Goal: Transaction & Acquisition: Book appointment/travel/reservation

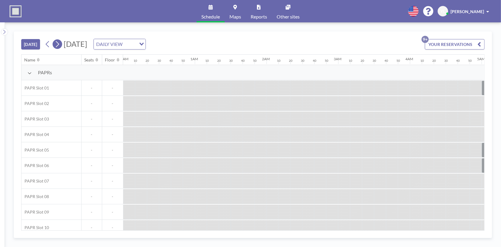
click at [60, 45] on icon at bounding box center [57, 44] width 6 height 9
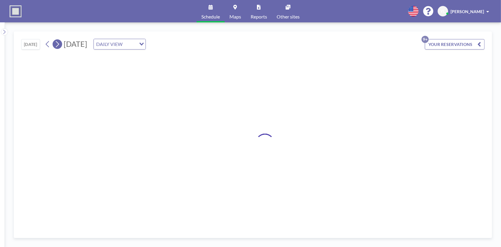
click at [59, 45] on icon at bounding box center [57, 44] width 6 height 9
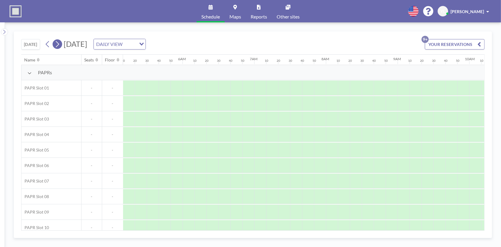
click at [59, 45] on icon at bounding box center [57, 44] width 6 height 9
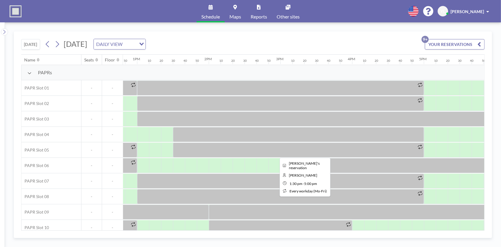
scroll to position [0, 920]
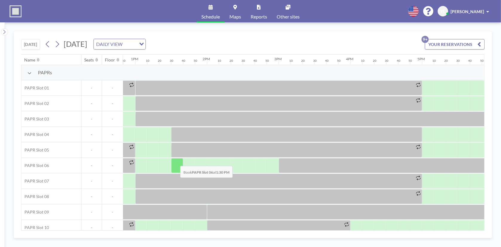
click at [179, 153] on div at bounding box center [177, 165] width 12 height 15
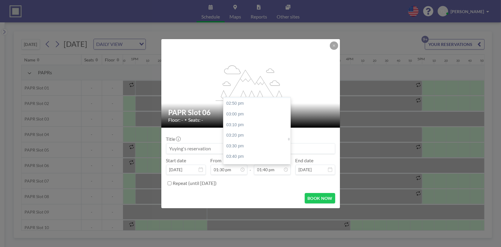
scroll to position [931, 0]
click at [246, 125] on div "03:00 pm" at bounding box center [259, 128] width 70 height 11
type input "03:00 pm"
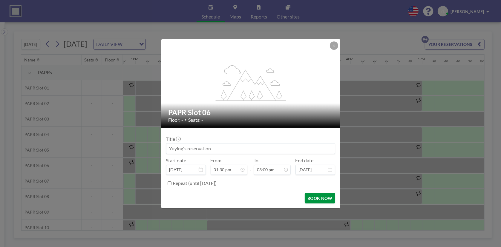
scroll to position [956, 0]
click at [309, 153] on button "BOOK NOW" at bounding box center [320, 198] width 30 height 10
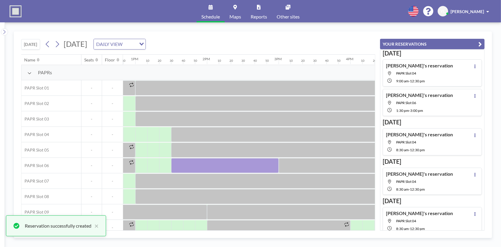
drag, startPoint x: 478, startPoint y: 44, endPoint x: 477, endPoint y: 48, distance: 3.7
click at [333, 44] on icon "button" at bounding box center [480, 44] width 4 height 7
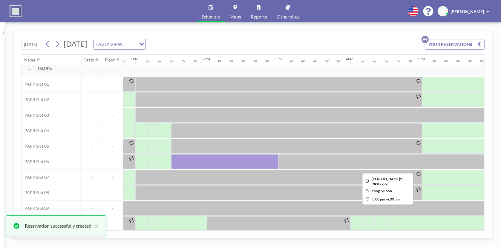
scroll to position [7, 920]
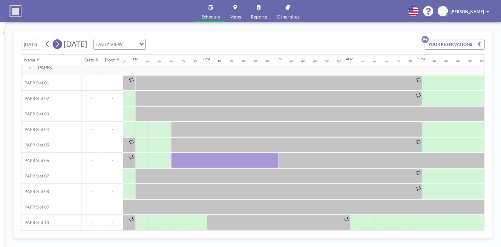
click at [61, 43] on button at bounding box center [58, 44] width 10 height 10
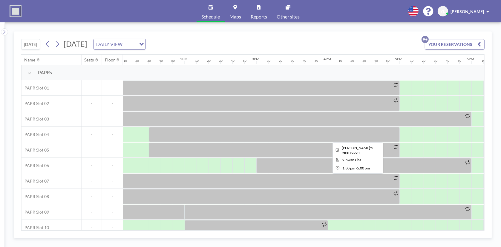
scroll to position [0, 950]
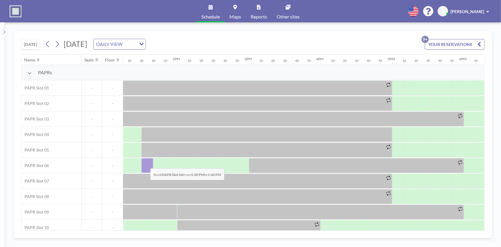
click at [146, 153] on div at bounding box center [147, 165] width 12 height 15
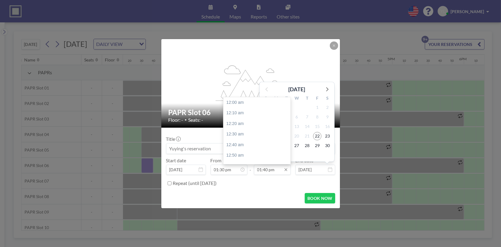
scroll to position [871, 0]
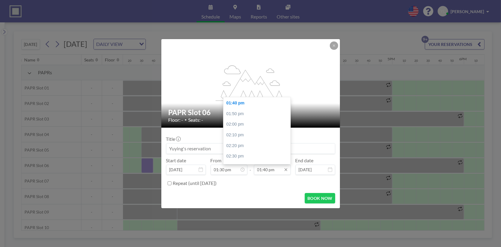
click at [275, 153] on input "01:40 pm" at bounding box center [272, 170] width 37 height 10
click at [250, 127] on div "03:00 pm" at bounding box center [259, 128] width 70 height 11
type input "03:00 pm"
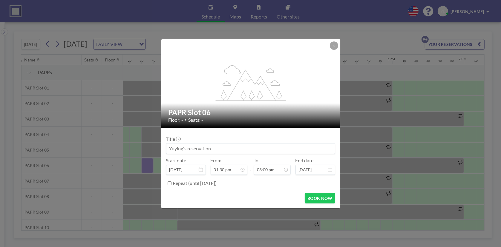
scroll to position [956, 0]
click at [311, 153] on button "BOOK NOW" at bounding box center [320, 198] width 30 height 10
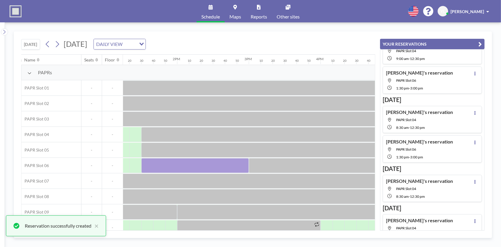
scroll to position [30, 0]
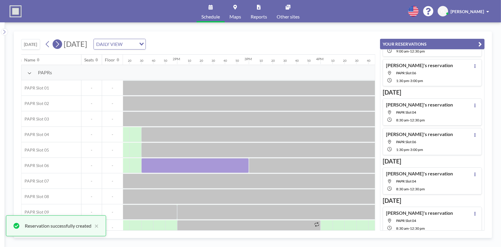
click at [59, 45] on icon at bounding box center [57, 44] width 6 height 9
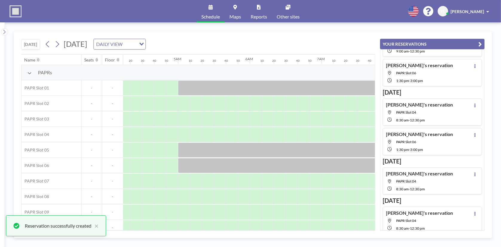
click at [333, 42] on button "YOUR RESERVATIONS" at bounding box center [432, 44] width 105 height 10
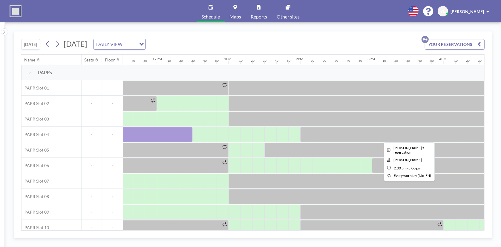
scroll to position [0, 830]
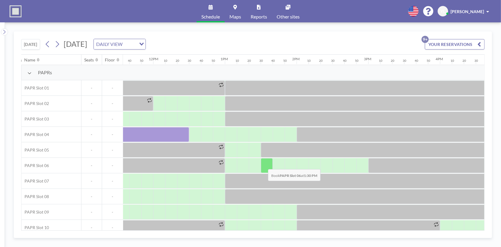
click at [263, 153] on div at bounding box center [267, 165] width 12 height 15
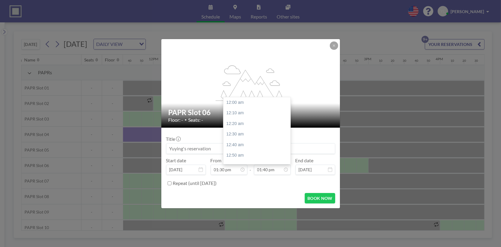
scroll to position [871, 0]
click at [270, 153] on input "01:40 pm" at bounding box center [272, 170] width 37 height 10
click at [248, 131] on div "03:00 pm" at bounding box center [259, 128] width 70 height 11
type input "03:00 pm"
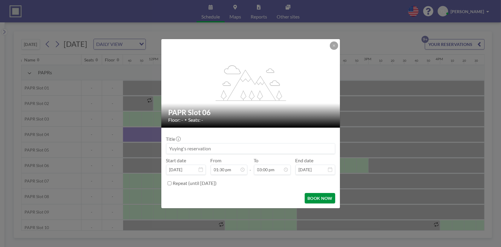
click at [328, 153] on button "BOOK NOW" at bounding box center [320, 198] width 30 height 10
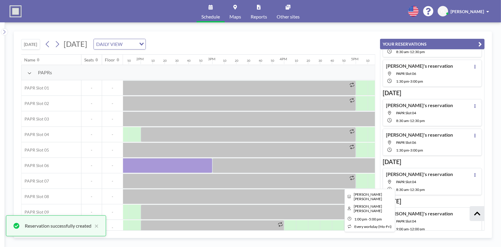
scroll to position [0, 1010]
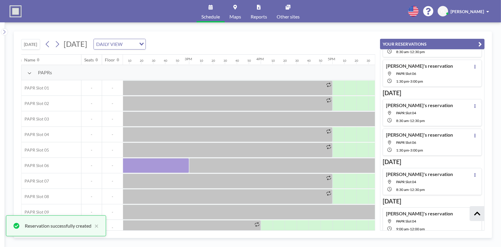
click at [333, 43] on button "YOUR RESERVATIONS" at bounding box center [432, 44] width 105 height 10
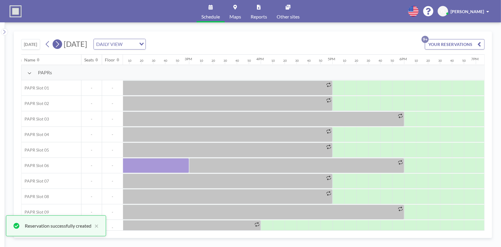
click at [55, 46] on button at bounding box center [58, 44] width 10 height 10
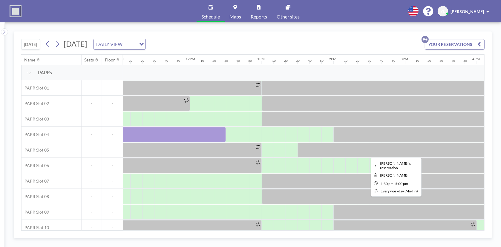
scroll to position [0, 830]
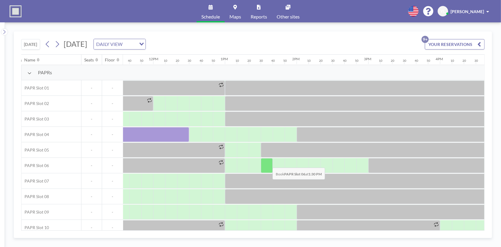
click at [267, 153] on div at bounding box center [267, 165] width 12 height 15
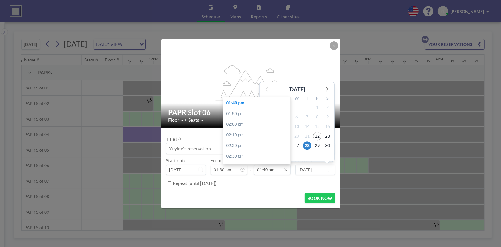
click at [269, 153] on input "01:40 pm" at bounding box center [272, 170] width 37 height 10
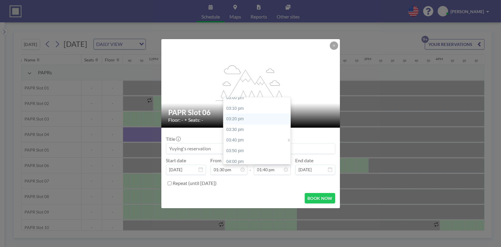
scroll to position [931, 0]
click at [246, 127] on div "03:00 pm" at bounding box center [259, 128] width 70 height 11
type input "03:00 pm"
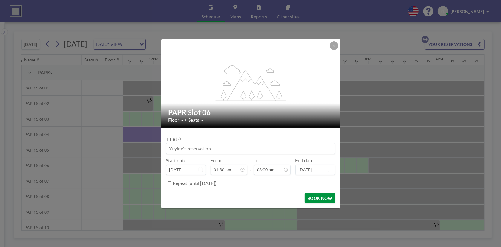
drag, startPoint x: 319, startPoint y: 200, endPoint x: 312, endPoint y: 195, distance: 9.0
click at [319, 153] on button "BOOK NOW" at bounding box center [320, 198] width 30 height 10
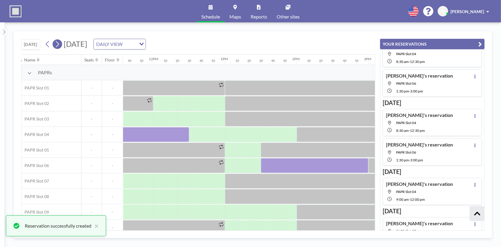
scroll to position [167, 0]
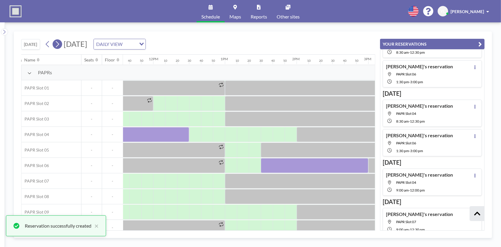
click at [59, 45] on icon at bounding box center [57, 44] width 6 height 9
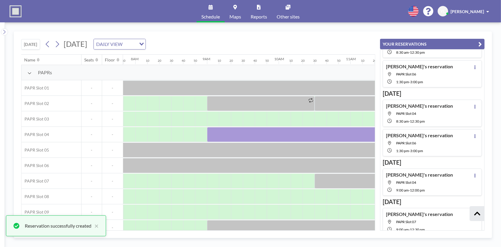
click at [333, 43] on icon "button" at bounding box center [480, 44] width 4 height 7
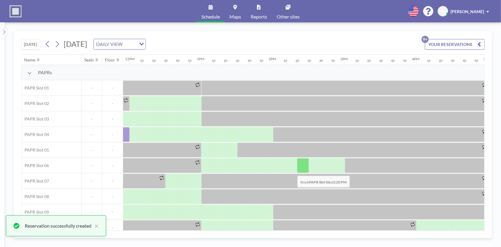
scroll to position [0, 860]
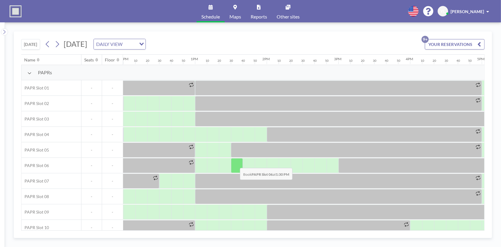
click at [235, 153] on div at bounding box center [237, 165] width 12 height 15
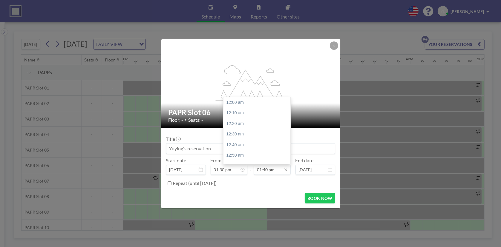
scroll to position [861, 0]
click at [281, 153] on input "01:40 pm" at bounding box center [272, 170] width 37 height 10
click at [264, 101] on div "03:00 pm" at bounding box center [259, 99] width 70 height 11
type input "03:00 pm"
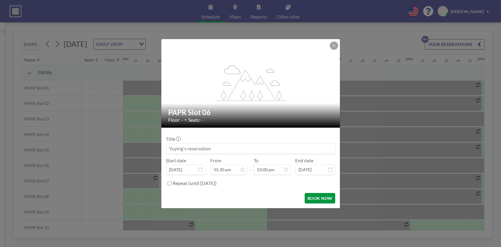
click at [323, 153] on button "BOOK NOW" at bounding box center [320, 198] width 30 height 10
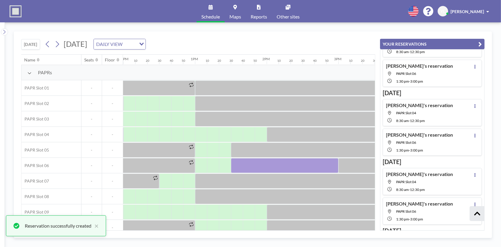
scroll to position [160, 0]
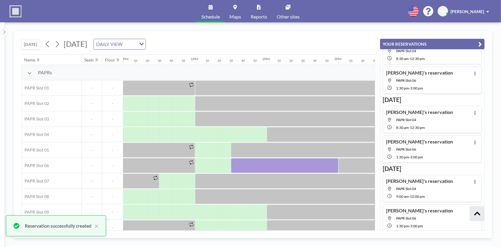
click at [333, 43] on icon "button" at bounding box center [480, 44] width 4 height 7
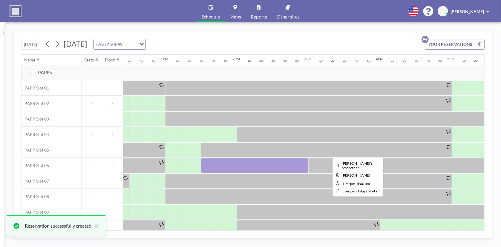
scroll to position [0, 920]
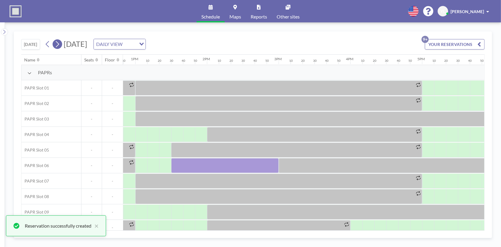
click at [56, 44] on icon at bounding box center [57, 44] width 6 height 9
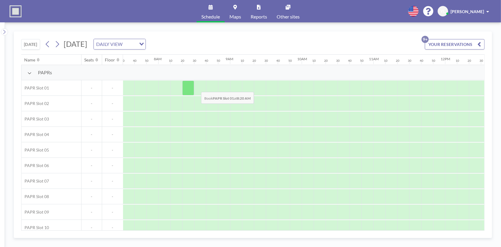
scroll to position [0, 561]
click at [59, 45] on icon at bounding box center [57, 44] width 3 height 6
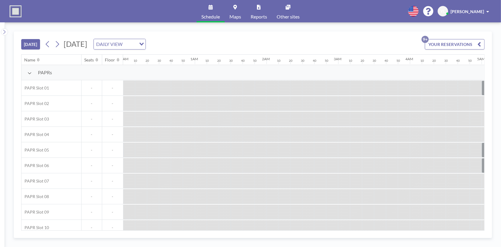
scroll to position [0, 944]
